Goal: Task Accomplishment & Management: Manage account settings

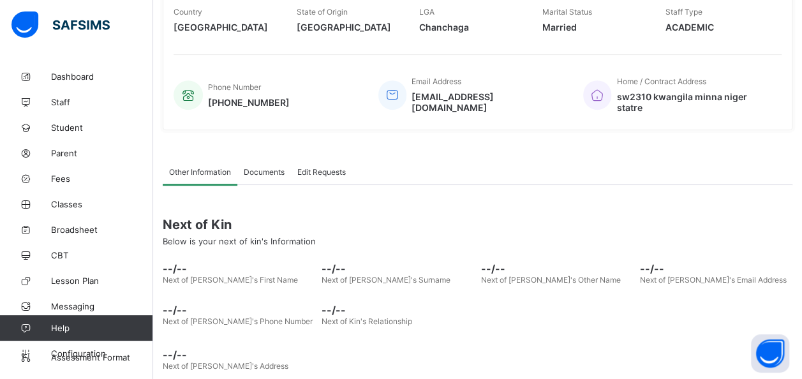
scroll to position [283, 0]
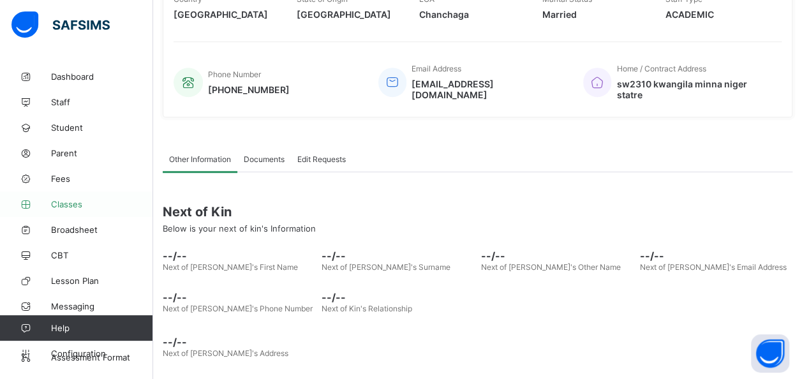
click at [73, 204] on span "Classes" at bounding box center [102, 204] width 102 height 10
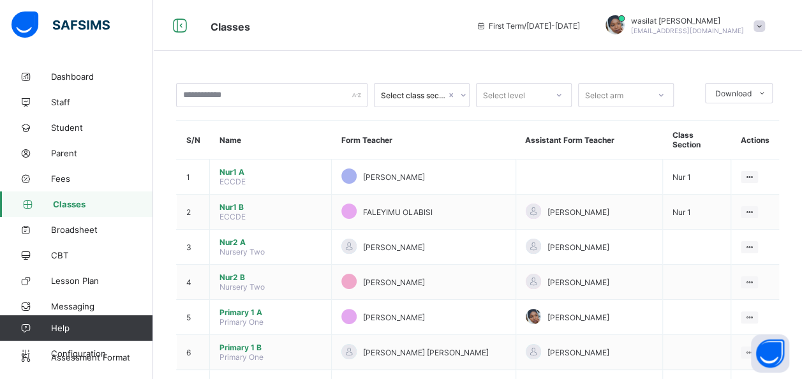
click at [533, 31] on div "First Term / [DATE]-[DATE]" at bounding box center [528, 25] width 117 height 51
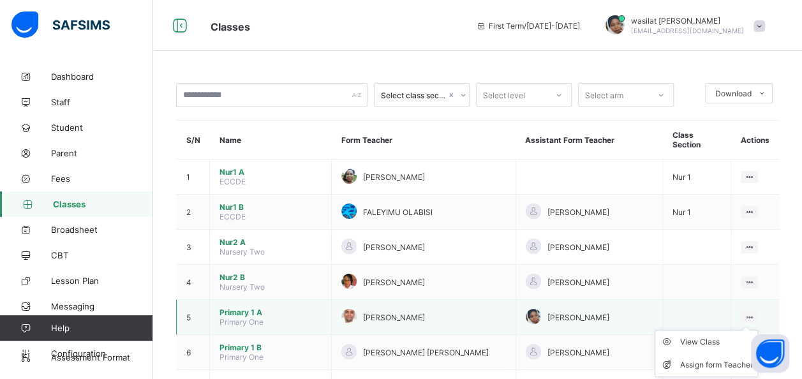
click at [758, 330] on ul "View Class Assign form Teacher" at bounding box center [706, 353] width 103 height 47
click at [725, 336] on div "View Class" at bounding box center [716, 342] width 73 height 13
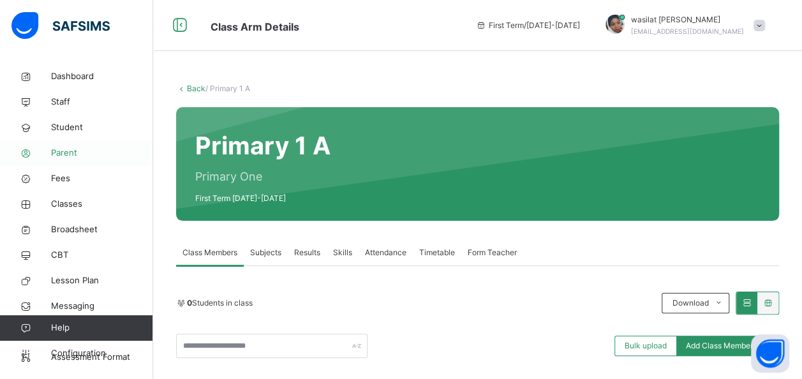
click at [69, 152] on span "Parent" at bounding box center [102, 153] width 102 height 13
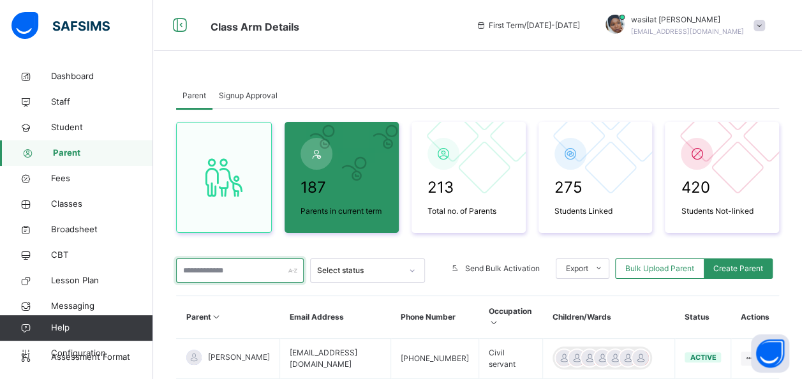
click at [195, 271] on input "text" at bounding box center [240, 270] width 128 height 24
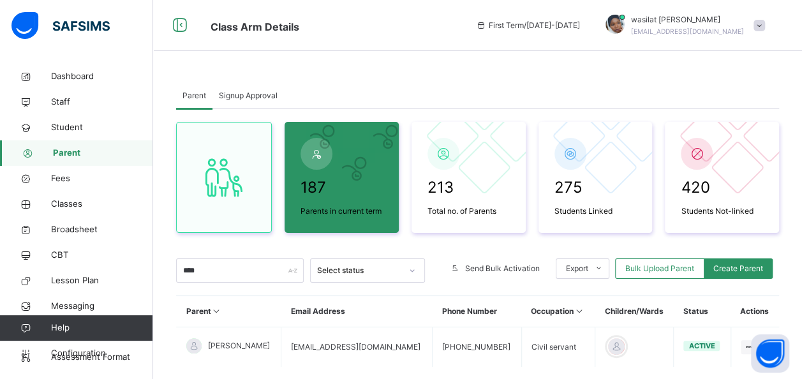
click at [412, 85] on div "Parent Signup Approval" at bounding box center [477, 96] width 603 height 26
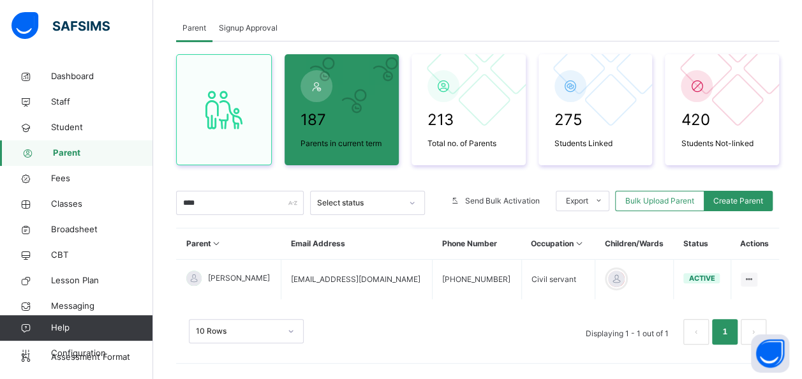
scroll to position [77, 0]
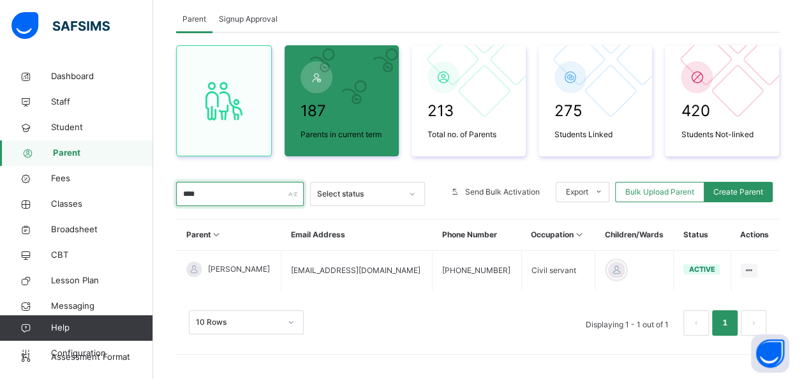
click at [199, 195] on input "****" at bounding box center [240, 194] width 128 height 24
type input "*"
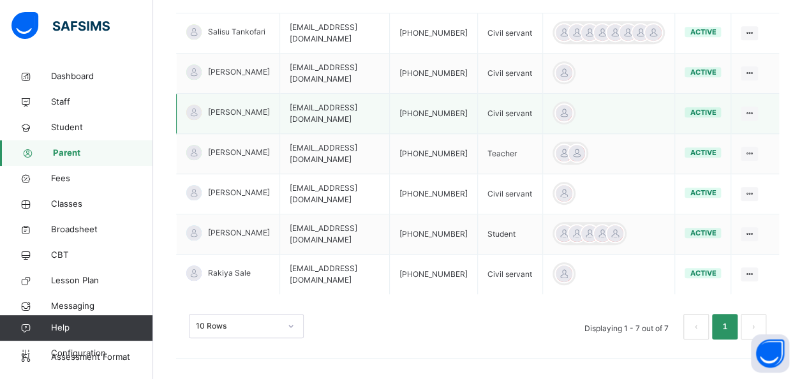
scroll to position [327, 0]
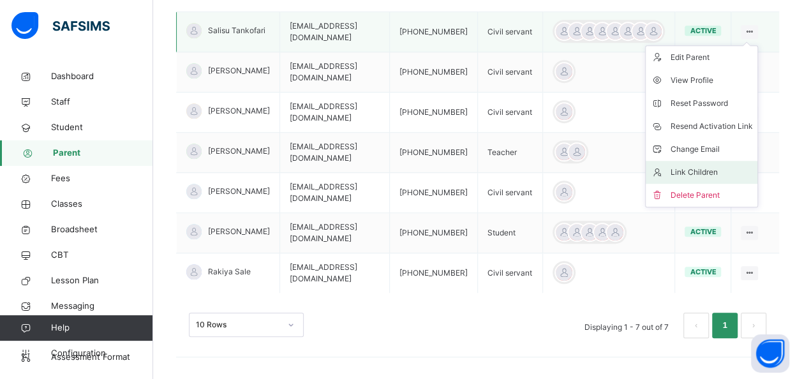
type input "******"
click at [690, 171] on div "Link Children" at bounding box center [711, 172] width 82 height 13
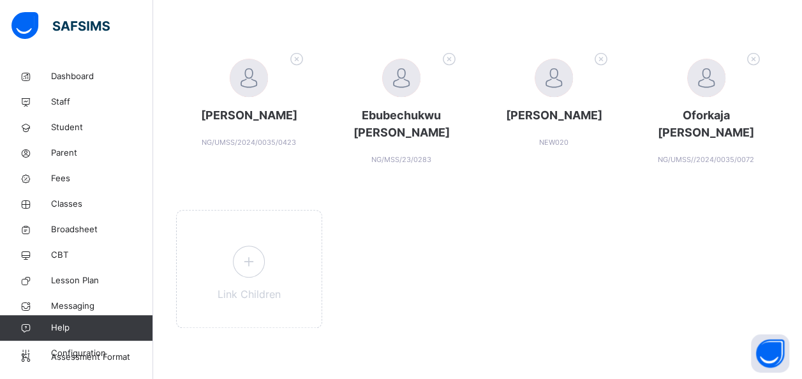
scroll to position [440, 0]
click at [239, 287] on div "Link Children" at bounding box center [249, 269] width 146 height 118
click at [246, 267] on icon at bounding box center [248, 261] width 23 height 25
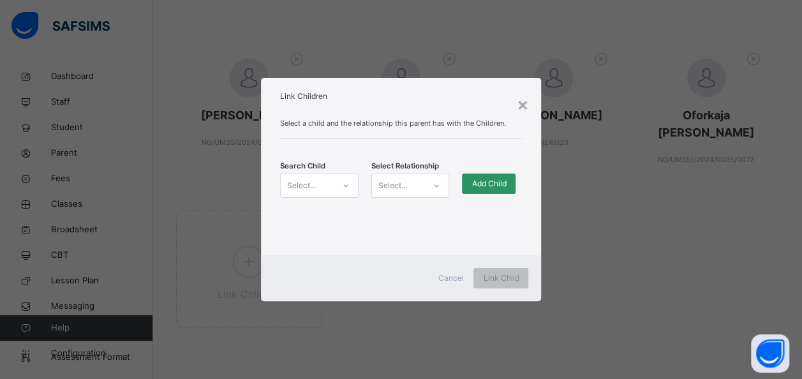
click at [346, 188] on icon at bounding box center [346, 185] width 8 height 13
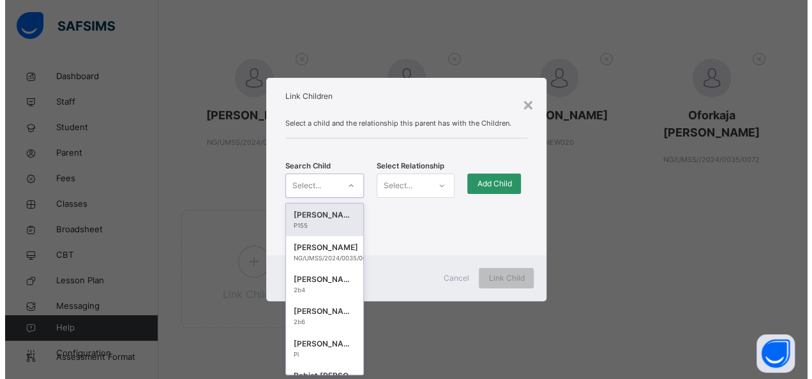
scroll to position [0, 0]
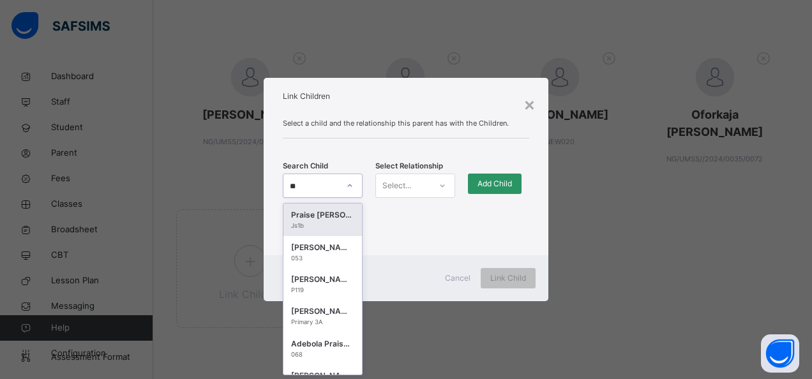
type input "*"
type input "*****"
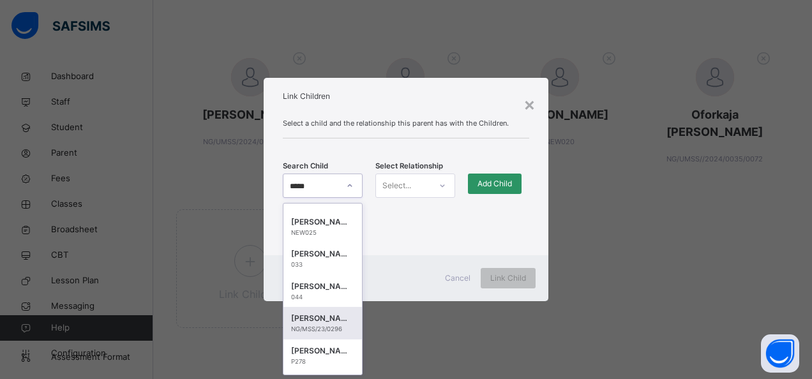
scroll to position [383, 0]
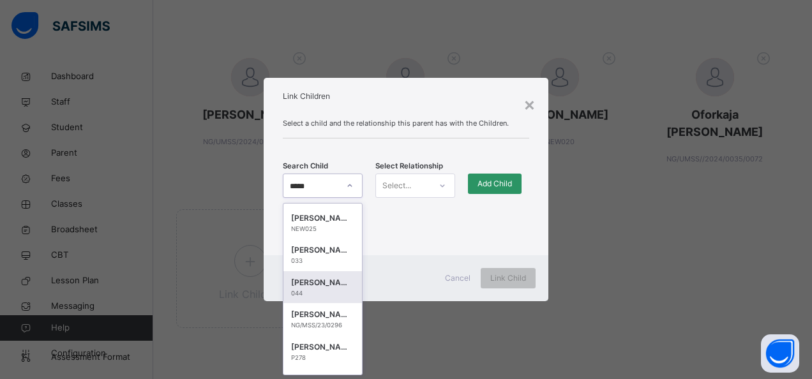
click at [329, 285] on div "[PERSON_NAME]" at bounding box center [322, 282] width 63 height 13
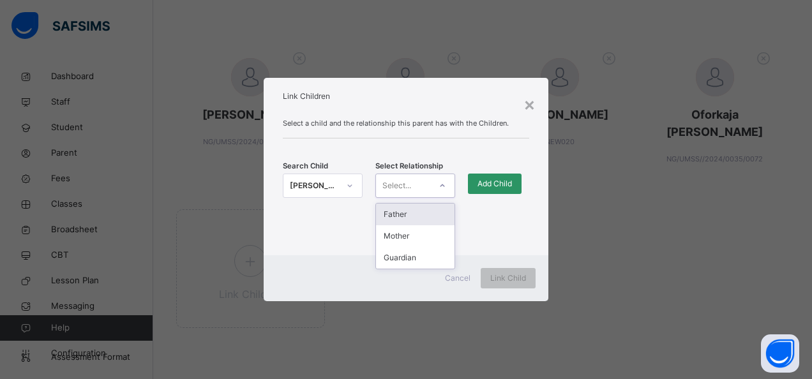
click at [442, 190] on icon at bounding box center [442, 185] width 8 height 13
click at [414, 257] on div "Guardian" at bounding box center [415, 258] width 78 height 22
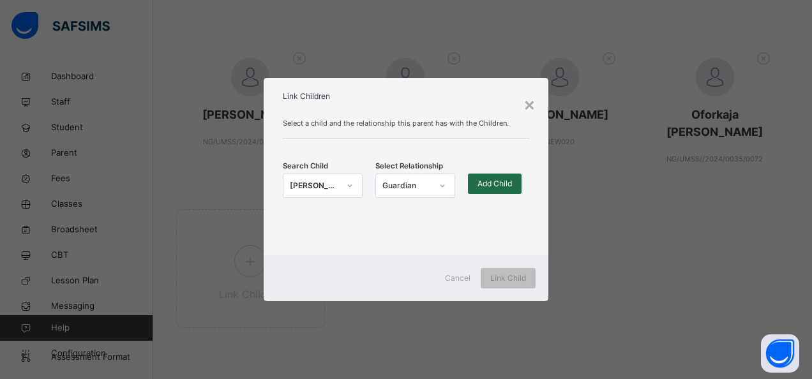
click at [498, 183] on span "Add Child" at bounding box center [494, 183] width 34 height 11
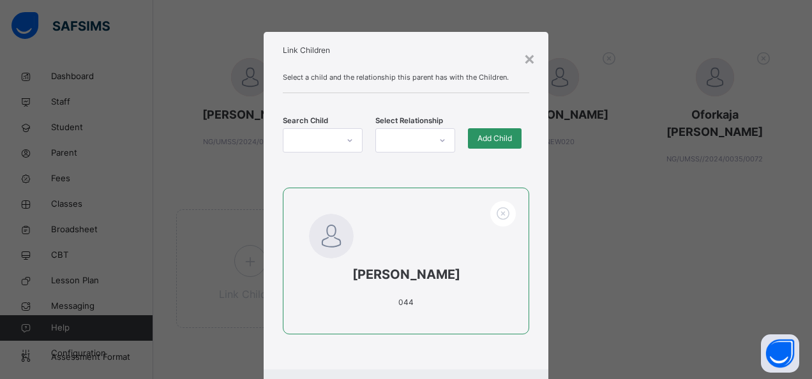
click at [448, 251] on div "[PERSON_NAME] 044" at bounding box center [406, 261] width 246 height 147
click at [464, 269] on span "[PERSON_NAME]" at bounding box center [405, 274] width 193 height 19
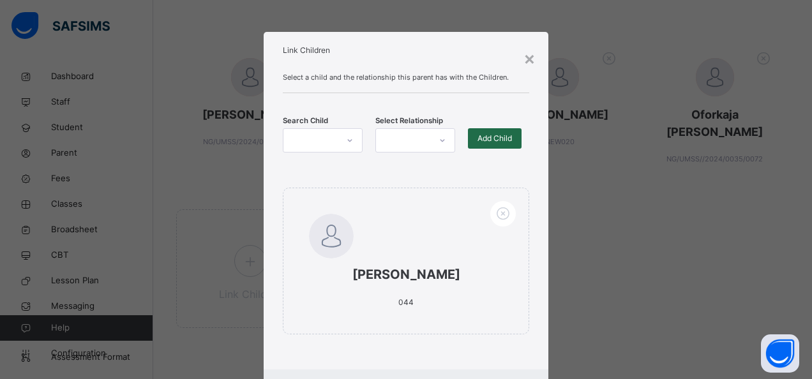
click at [489, 137] on span "Add Child" at bounding box center [494, 138] width 34 height 11
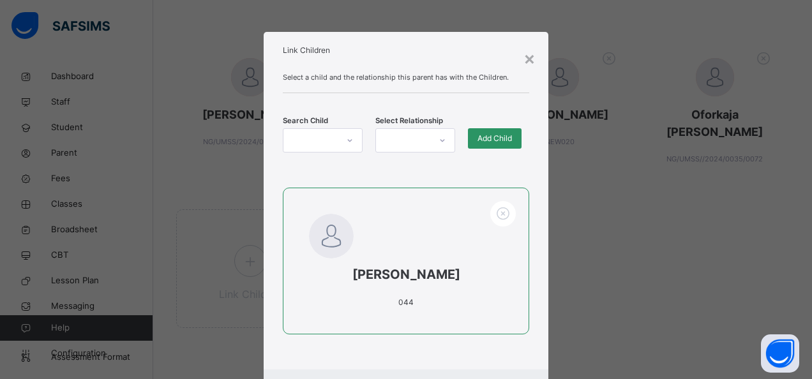
click at [443, 283] on span "[PERSON_NAME]" at bounding box center [405, 274] width 193 height 19
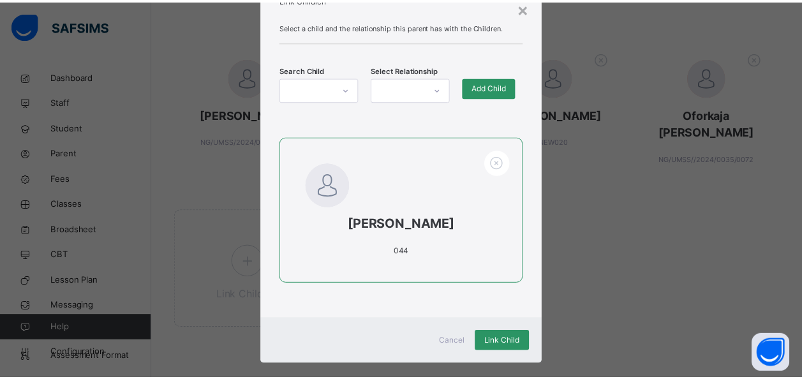
scroll to position [67, 0]
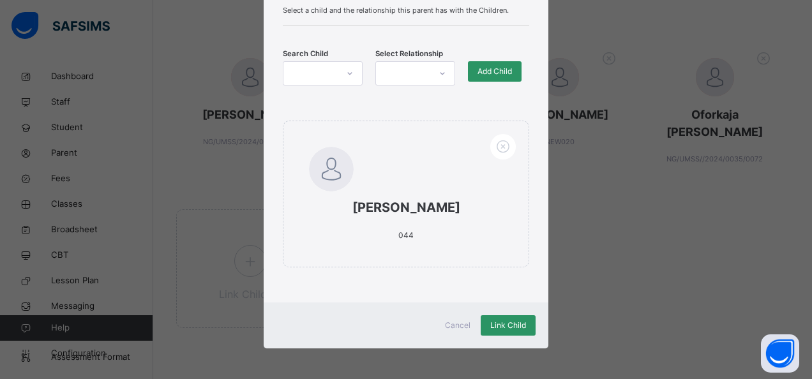
click at [520, 313] on div "Cancel Link Child" at bounding box center [406, 325] width 284 height 46
click at [515, 320] on span "Link Child" at bounding box center [508, 325] width 36 height 11
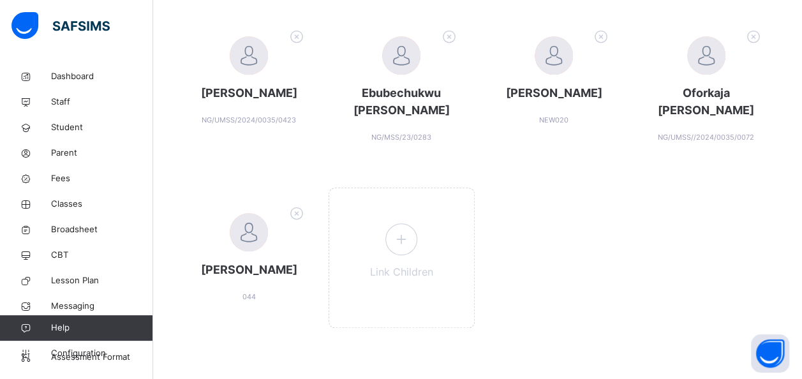
scroll to position [463, 0]
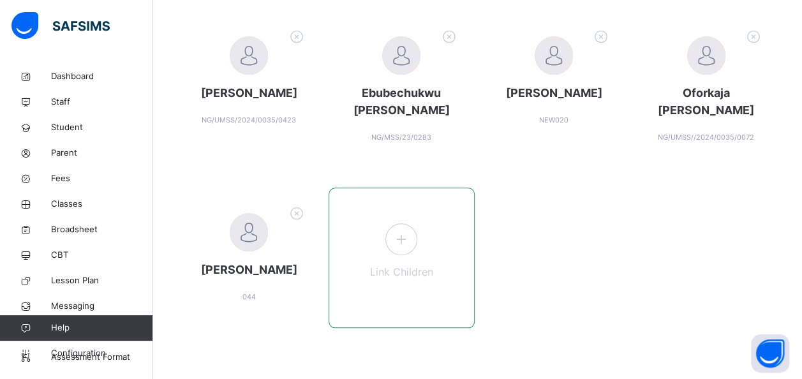
click at [411, 251] on span at bounding box center [401, 239] width 32 height 32
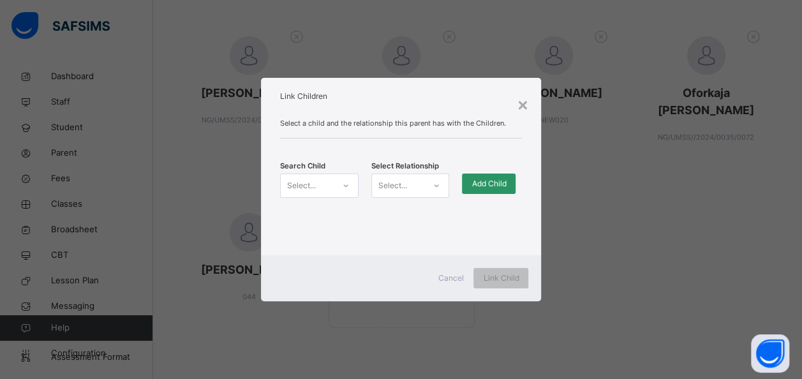
click at [282, 182] on div "Select..." at bounding box center [307, 186] width 53 height 20
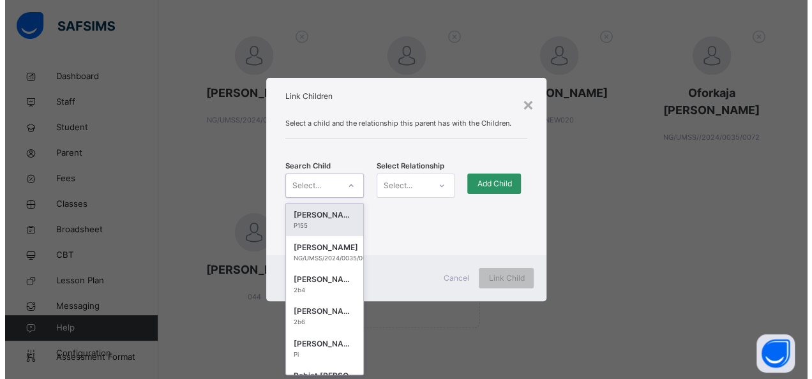
scroll to position [0, 0]
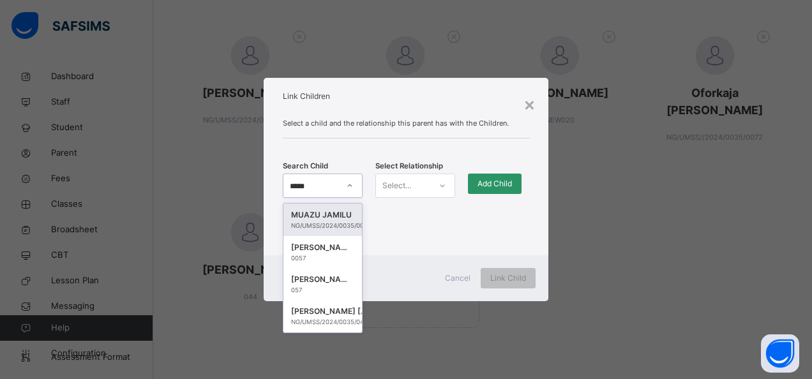
type input "******"
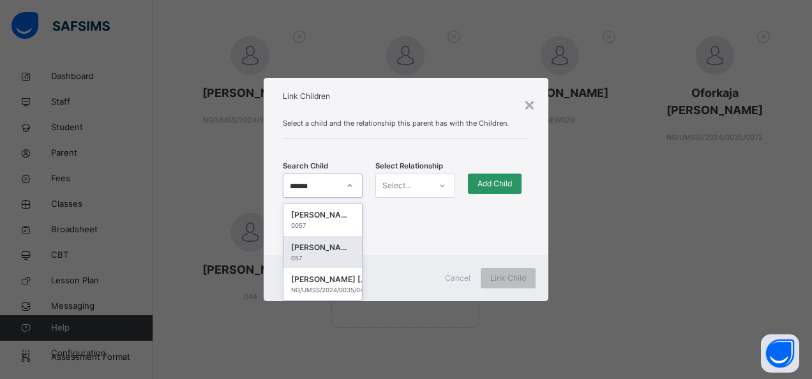
click at [314, 241] on div "[PERSON_NAME]" at bounding box center [322, 247] width 63 height 13
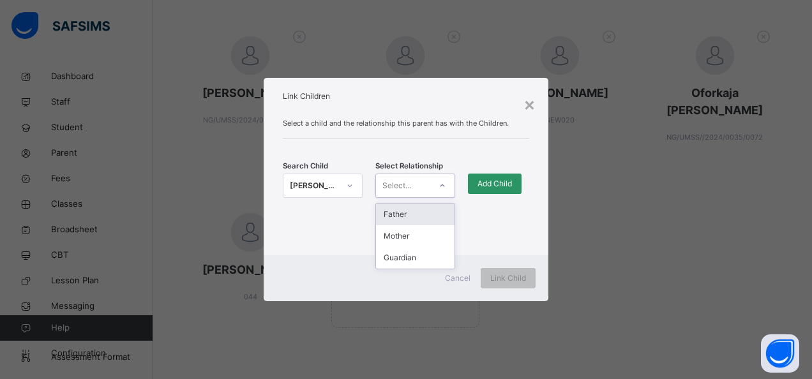
click at [443, 184] on icon at bounding box center [442, 185] width 8 height 13
click at [406, 257] on div "Guardian" at bounding box center [415, 258] width 78 height 22
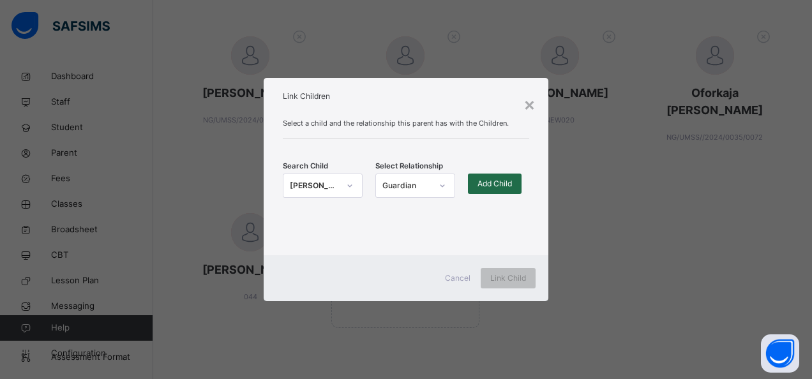
click at [491, 180] on span "Add Child" at bounding box center [494, 183] width 34 height 11
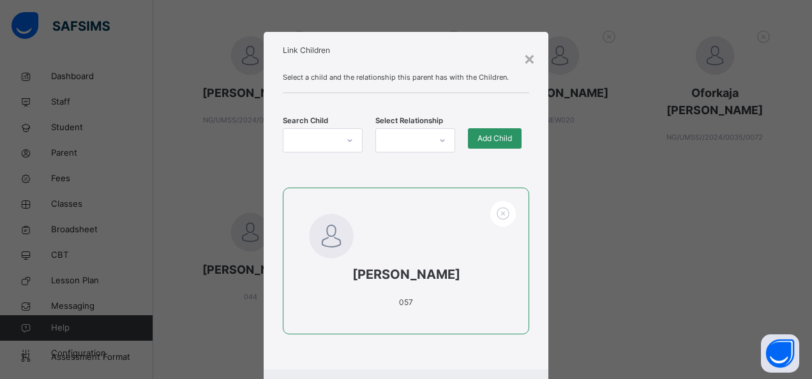
click at [431, 239] on div "[PERSON_NAME] 057" at bounding box center [406, 261] width 246 height 147
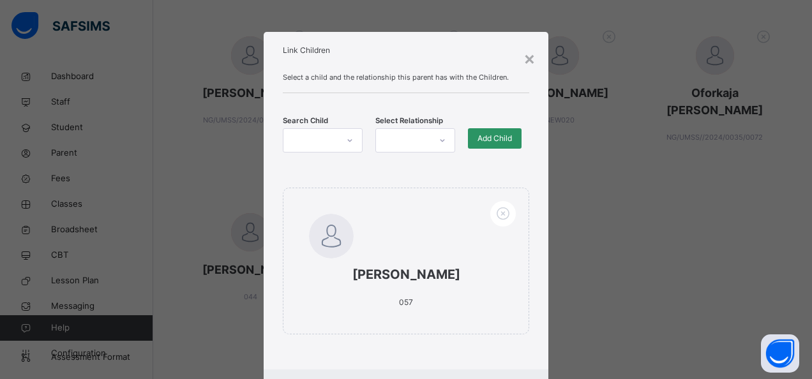
click at [445, 354] on div "[PERSON_NAME] 057" at bounding box center [406, 272] width 246 height 169
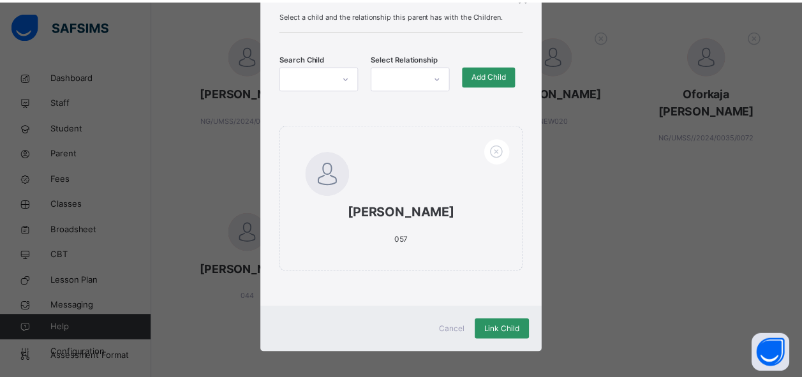
scroll to position [67, 0]
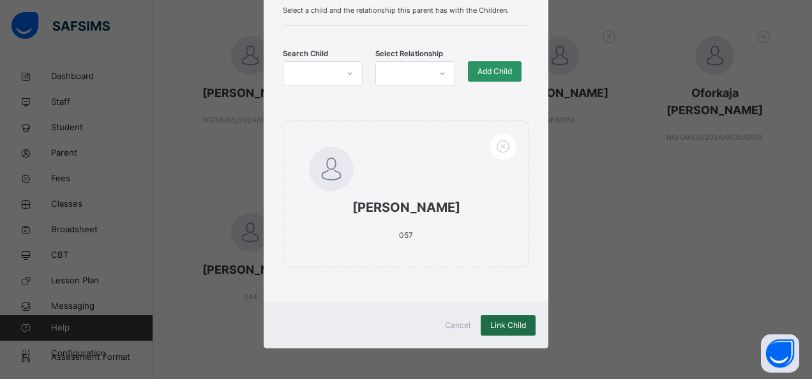
click at [505, 324] on span "Link Child" at bounding box center [508, 325] width 36 height 11
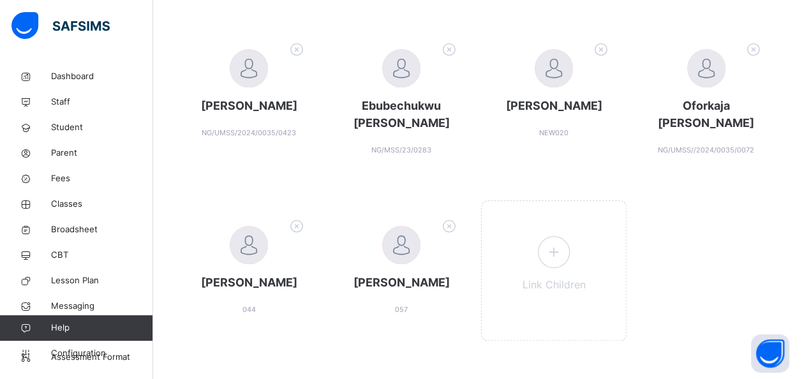
scroll to position [434, 0]
click at [537, 313] on div "Link Children" at bounding box center [554, 270] width 146 height 140
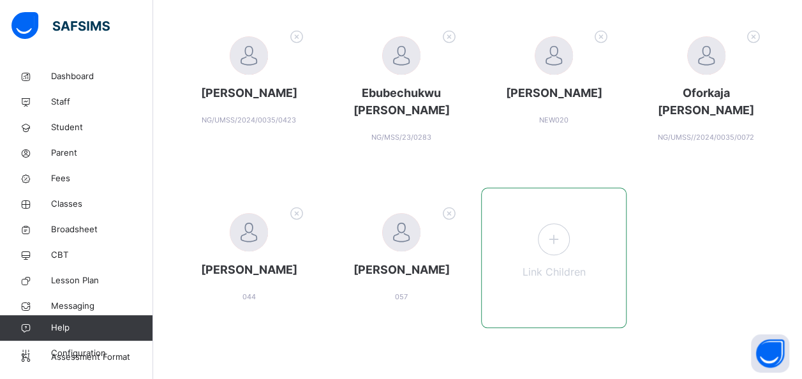
scroll to position [463, 0]
click at [563, 244] on icon at bounding box center [553, 239] width 23 height 25
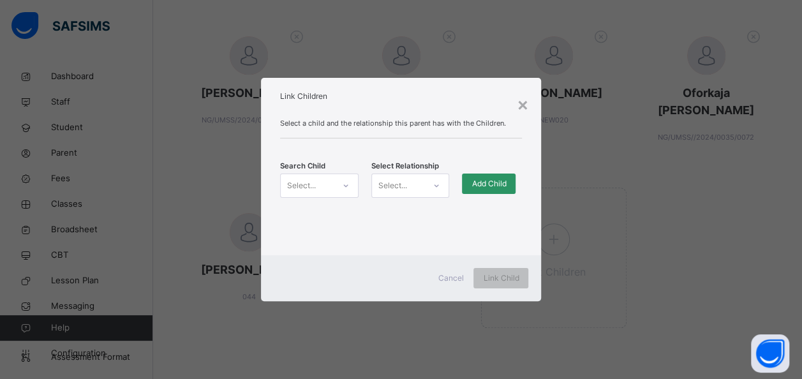
click at [343, 187] on icon at bounding box center [346, 185] width 8 height 13
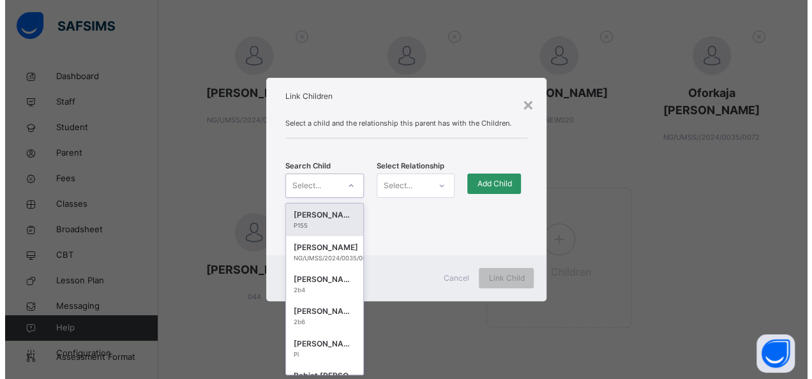
scroll to position [0, 0]
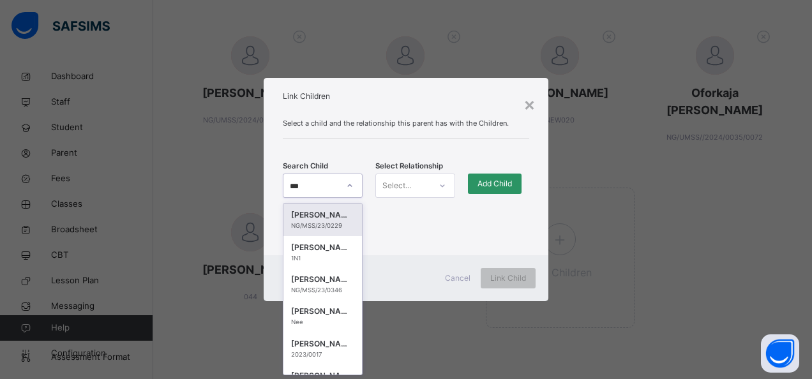
type input "****"
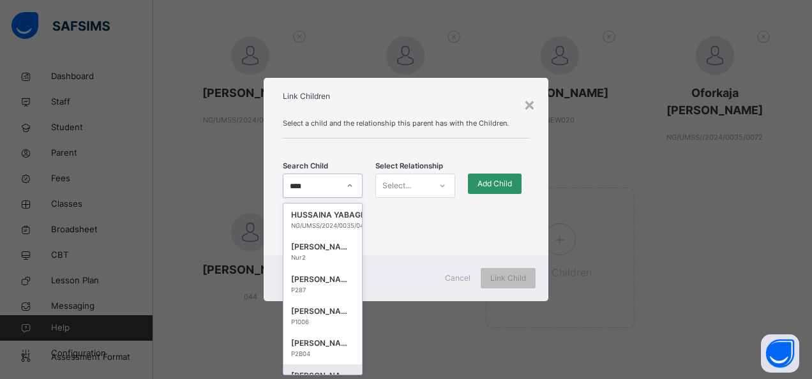
scroll to position [322, 0]
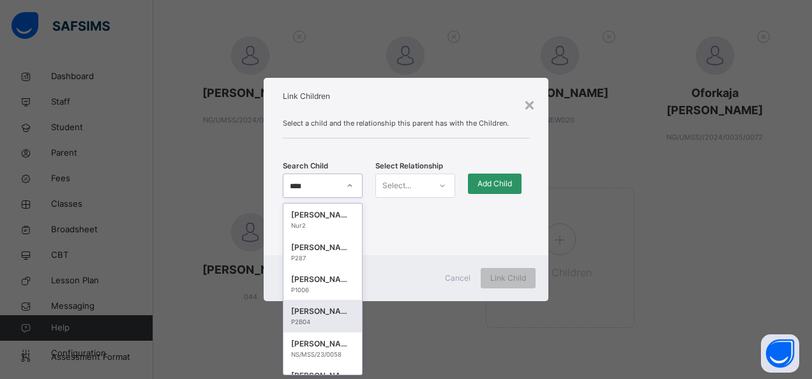
click at [322, 305] on div "[PERSON_NAME]" at bounding box center [322, 311] width 63 height 13
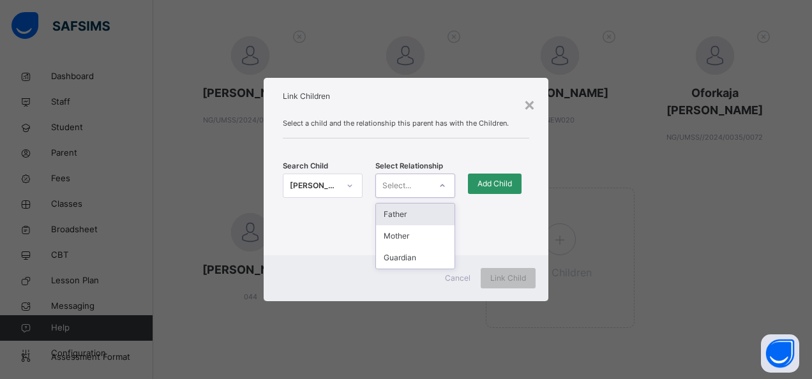
click at [441, 188] on icon at bounding box center [442, 185] width 8 height 13
click at [420, 264] on div "Guardian" at bounding box center [415, 258] width 78 height 22
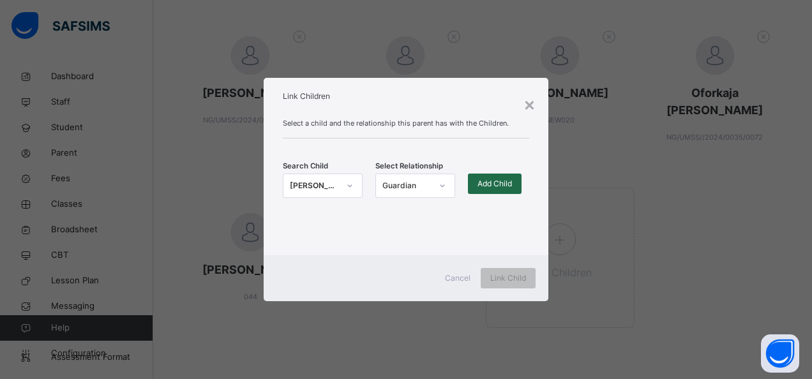
click at [498, 179] on span "Add Child" at bounding box center [494, 183] width 34 height 11
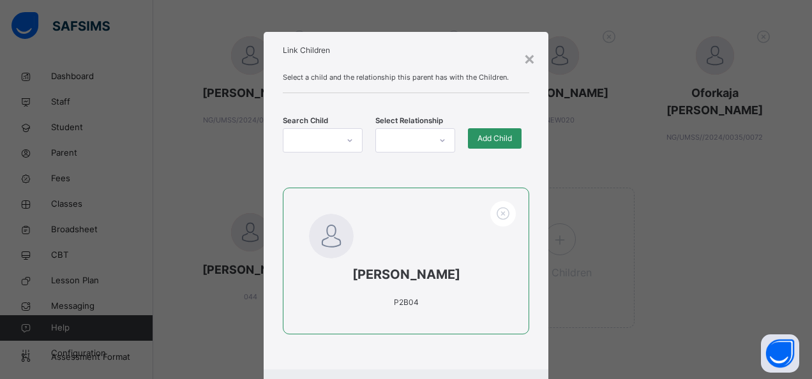
click at [466, 211] on div "[PERSON_NAME] P2B04" at bounding box center [406, 261] width 246 height 147
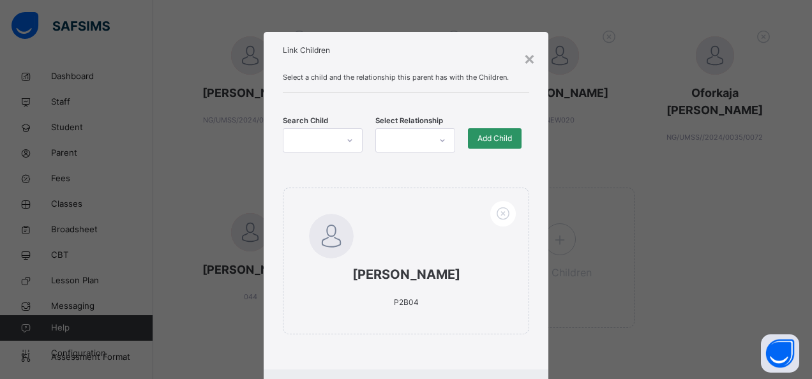
click at [453, 353] on div "[PERSON_NAME] P2B04" at bounding box center [406, 272] width 246 height 169
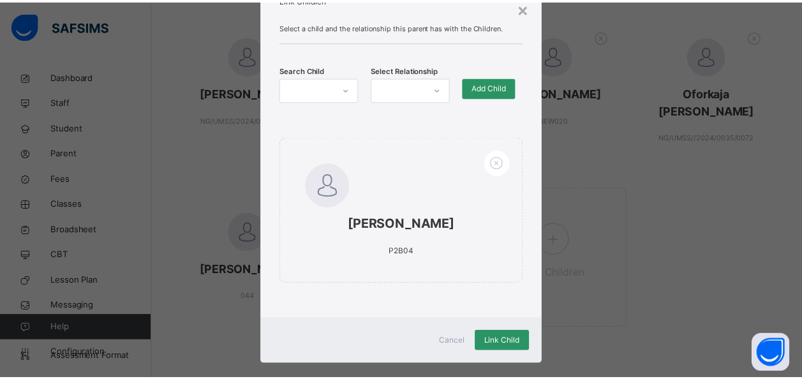
scroll to position [67, 0]
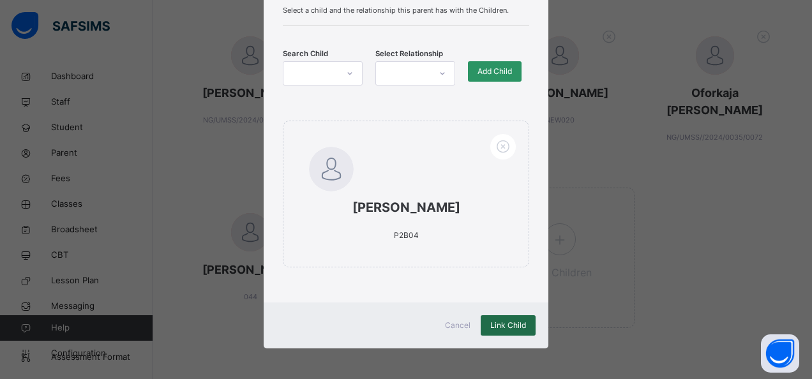
click at [499, 324] on span "Link Child" at bounding box center [508, 325] width 36 height 11
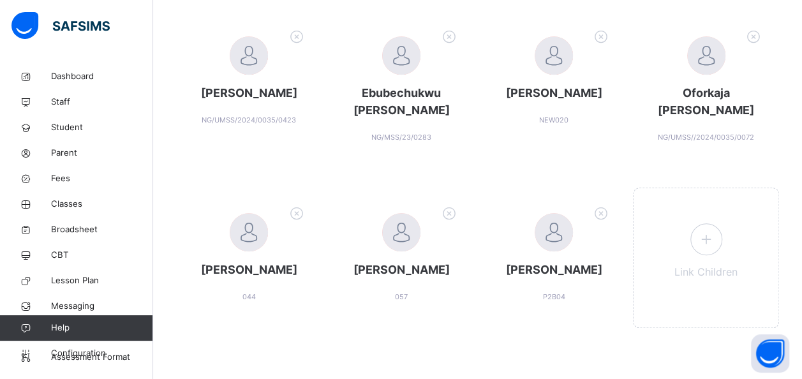
scroll to position [463, 0]
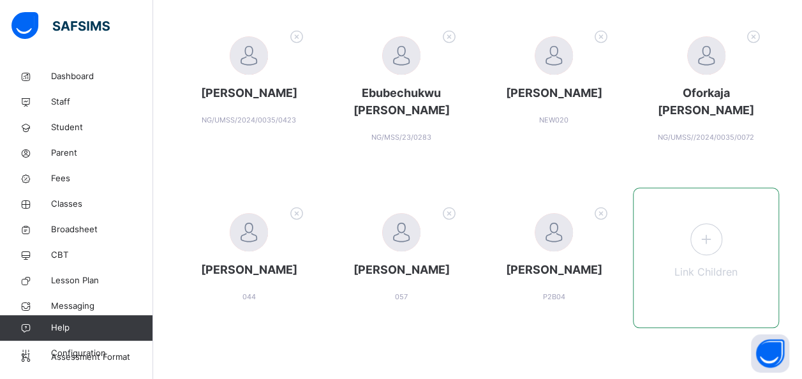
click at [706, 292] on div "Link Children" at bounding box center [706, 258] width 146 height 140
click at [711, 248] on icon at bounding box center [705, 239] width 23 height 25
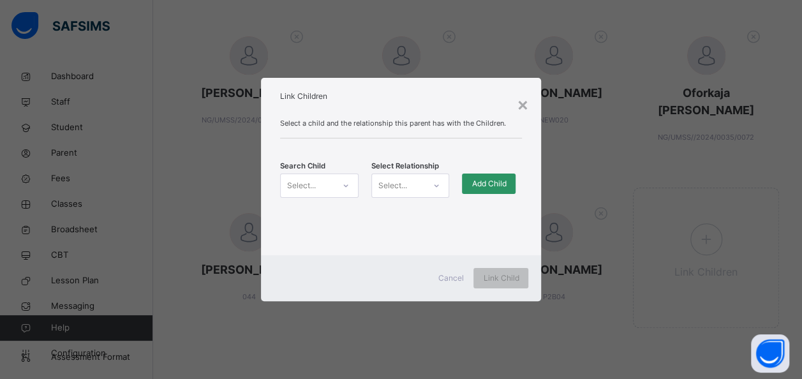
click at [345, 186] on icon at bounding box center [345, 186] width 4 height 3
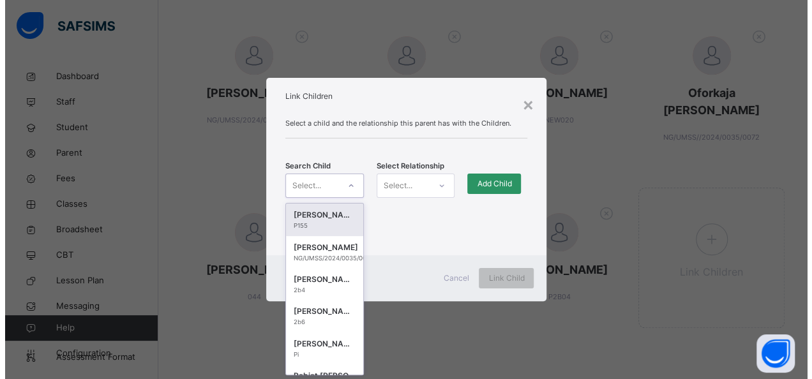
scroll to position [0, 0]
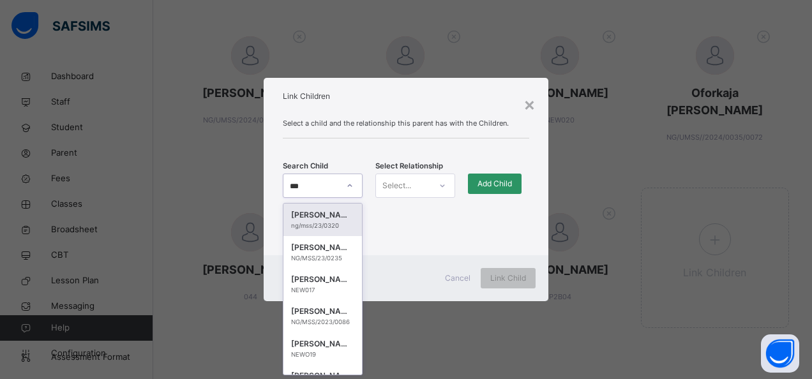
type input "****"
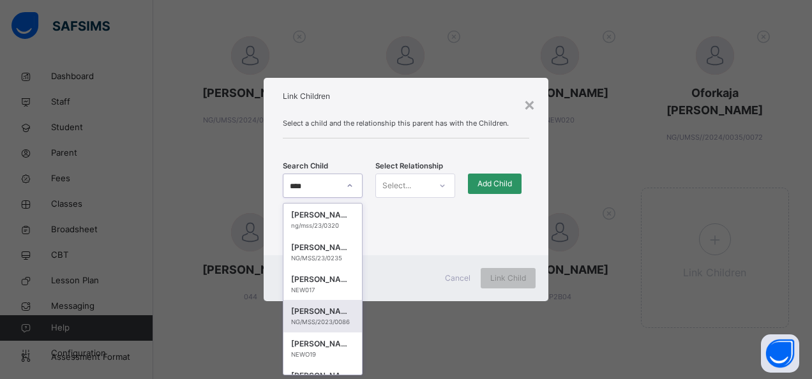
click at [316, 325] on div "NG/MSS/2023/0086" at bounding box center [322, 322] width 63 height 9
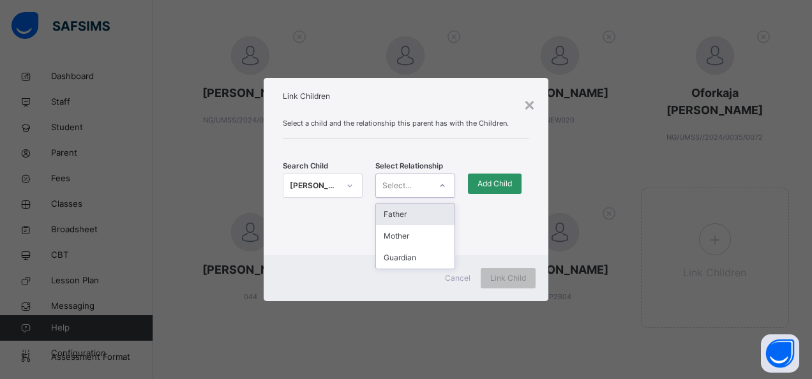
click at [445, 188] on icon at bounding box center [442, 185] width 8 height 13
click at [403, 262] on div "Guardian" at bounding box center [415, 258] width 78 height 22
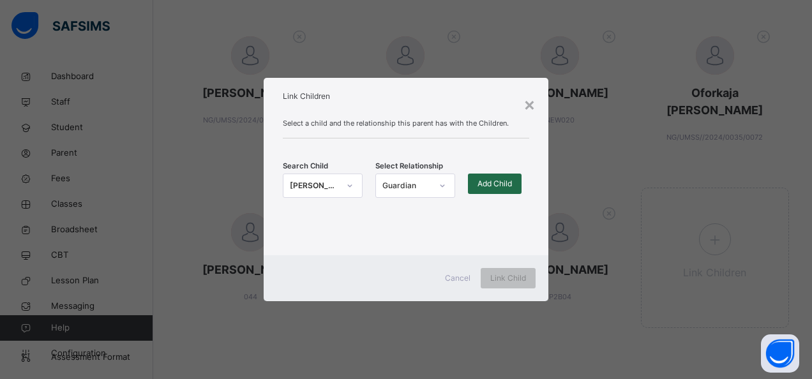
click at [502, 186] on span "Add Child" at bounding box center [494, 183] width 34 height 11
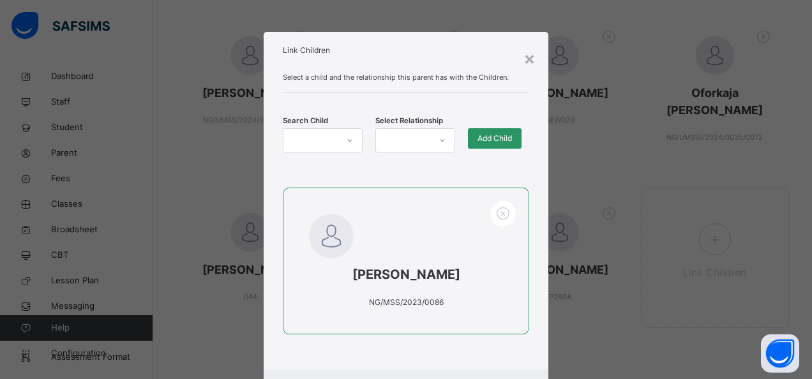
click at [393, 223] on div "[PERSON_NAME]/MSS/2023/0086" at bounding box center [406, 261] width 246 height 147
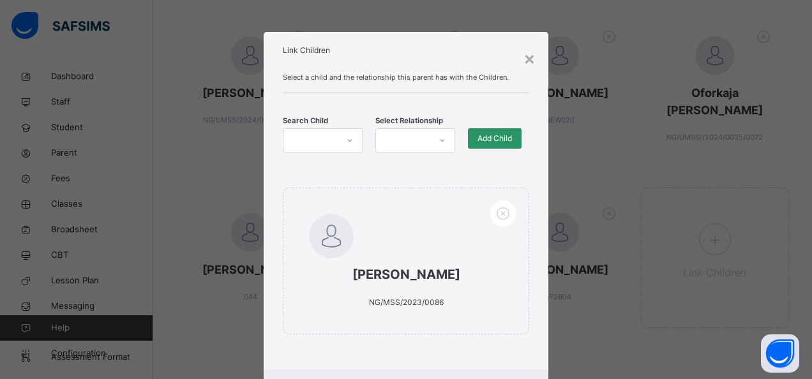
click at [477, 361] on div "Select a child and the relationship this parent has with the Children. Search C…" at bounding box center [406, 216] width 284 height 307
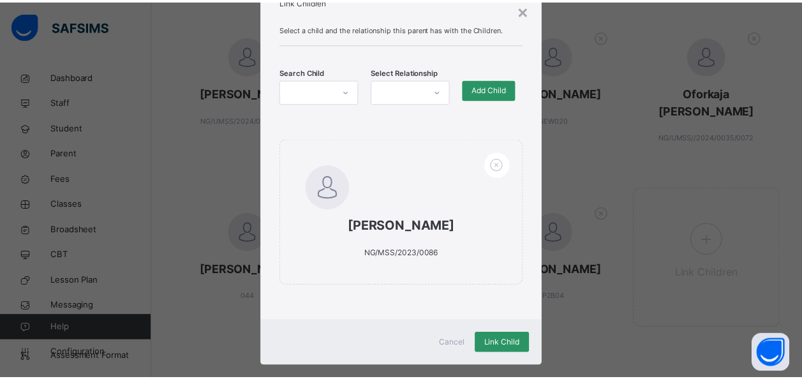
scroll to position [51, 0]
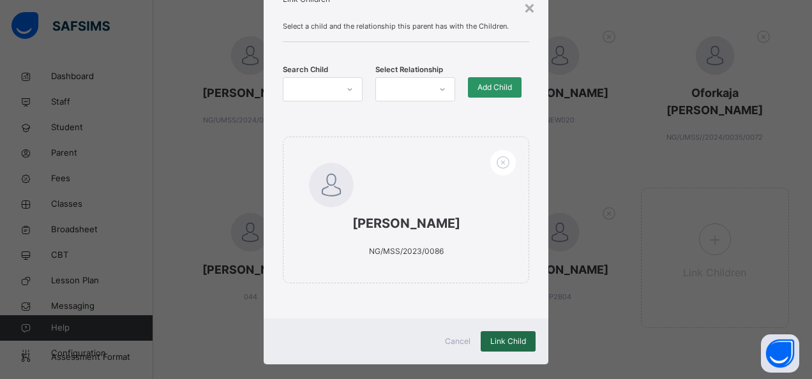
click at [509, 338] on span "Link Child" at bounding box center [508, 341] width 36 height 11
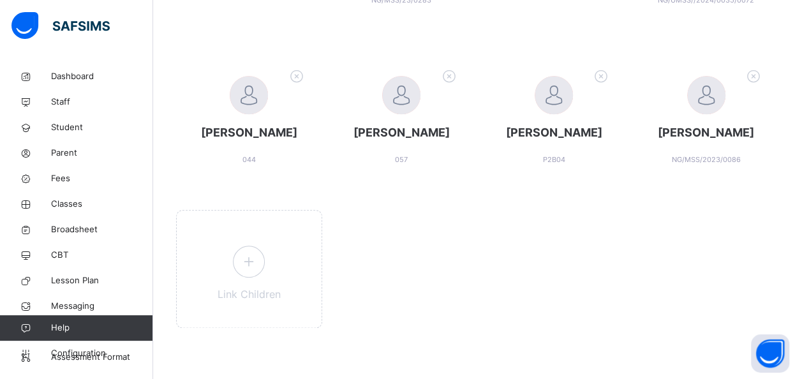
scroll to position [600, 0]
